Goal: Browse casually: Explore the website without a specific task or goal

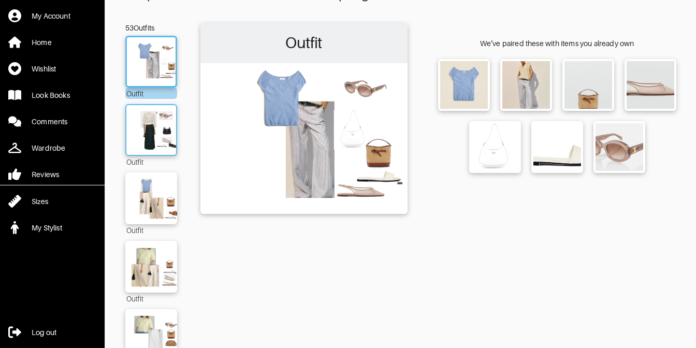
scroll to position [149, 0]
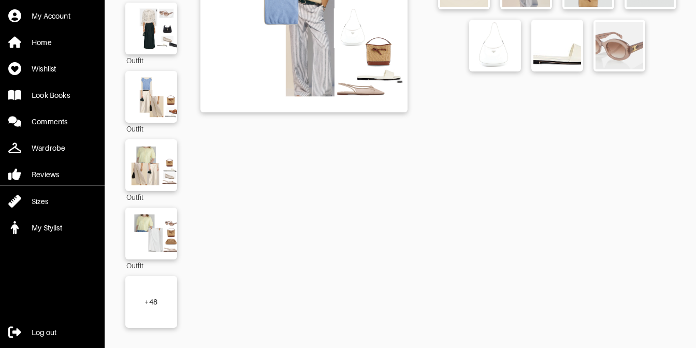
click at [150, 295] on div "+ 48" at bounding box center [151, 302] width 52 height 52
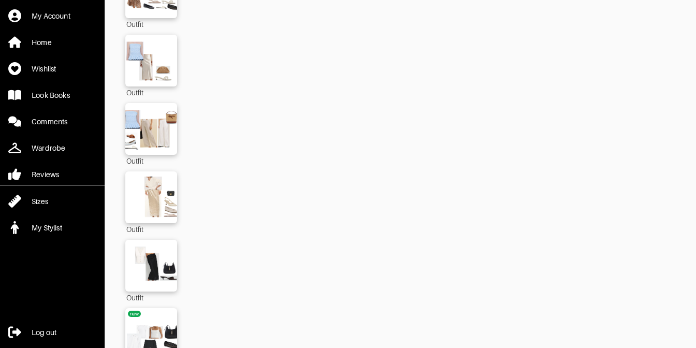
scroll to position [2102, 0]
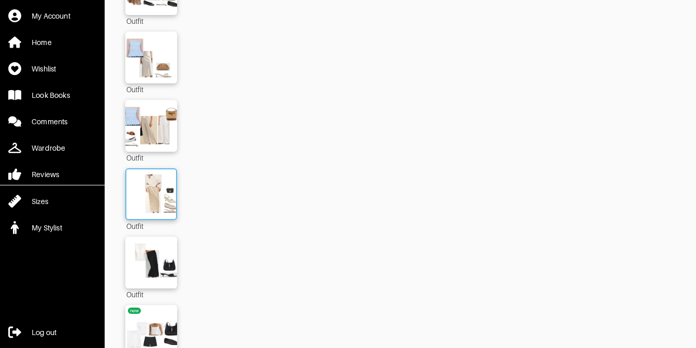
click at [165, 194] on img at bounding box center [151, 194] width 56 height 39
click at [154, 260] on img at bounding box center [151, 262] width 56 height 39
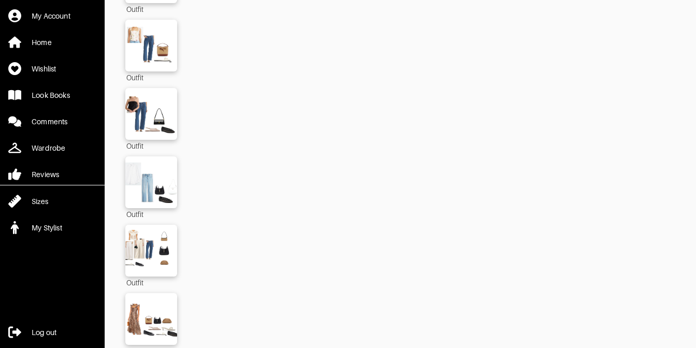
scroll to position [1772, 0]
click at [153, 250] on img at bounding box center [151, 250] width 56 height 39
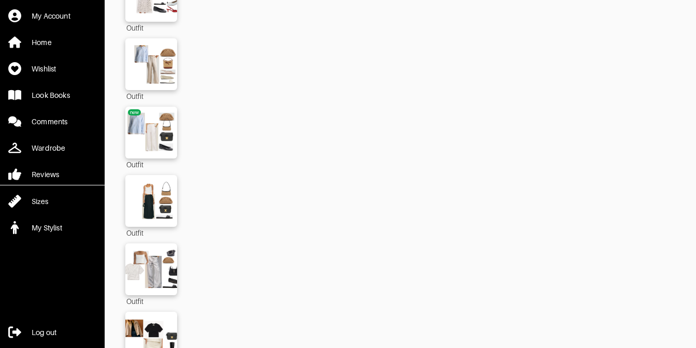
scroll to position [2926, 0]
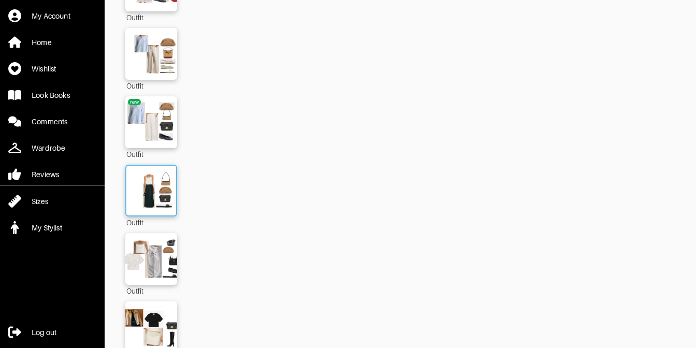
click at [156, 189] on img at bounding box center [151, 190] width 56 height 39
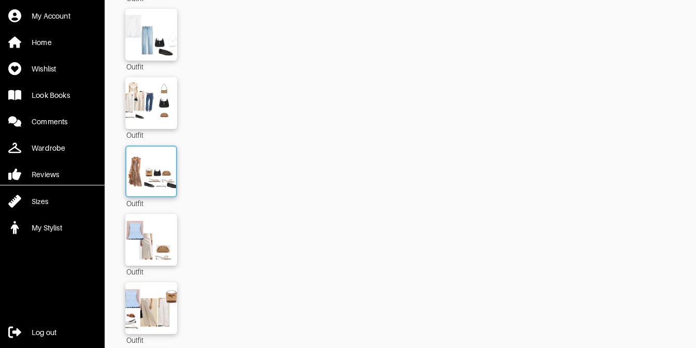
scroll to position [1921, 0]
click at [157, 104] on img at bounding box center [151, 102] width 56 height 39
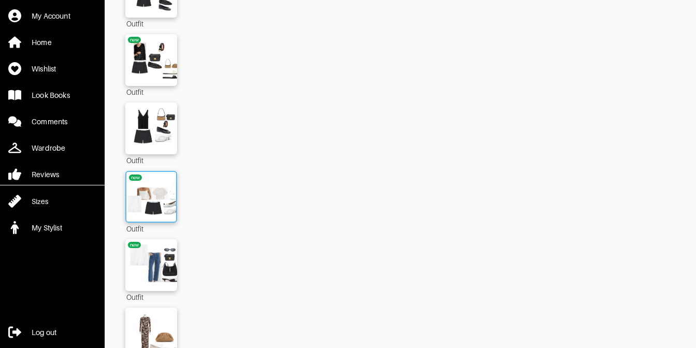
scroll to position [2510, 0]
click at [161, 190] on img at bounding box center [151, 196] width 56 height 39
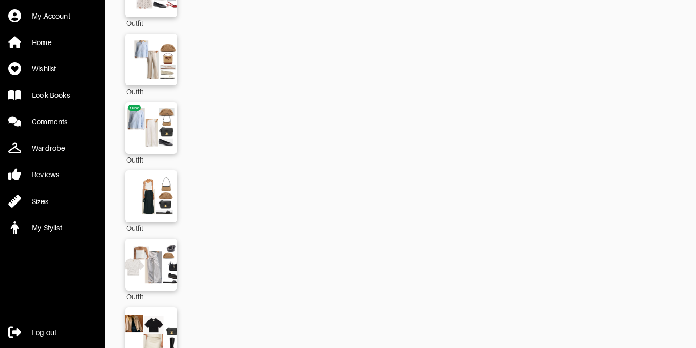
scroll to position [2916, 0]
